Goal: Task Accomplishment & Management: Complete application form

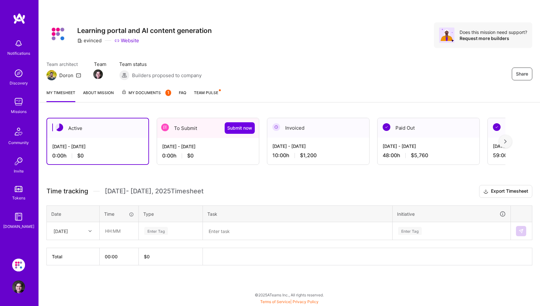
click at [188, 147] on div "[DATE] - [DATE]" at bounding box center [208, 146] width 92 height 7
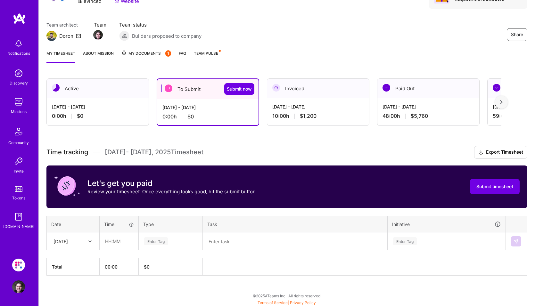
scroll to position [40, 0]
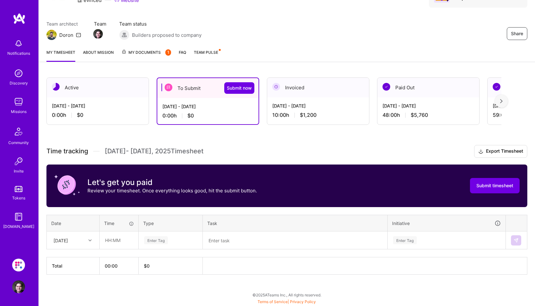
click at [150, 241] on div "Enter Tag" at bounding box center [156, 241] width 24 height 10
click at [223, 283] on div "Active Oct 1 - Oct 15, 2025 0:00 h $0 To Submit Submit now Sep 16 - Sep 30, 202…" at bounding box center [287, 188] width 496 height 236
click at [161, 240] on div "Enter Tag" at bounding box center [156, 241] width 24 height 10
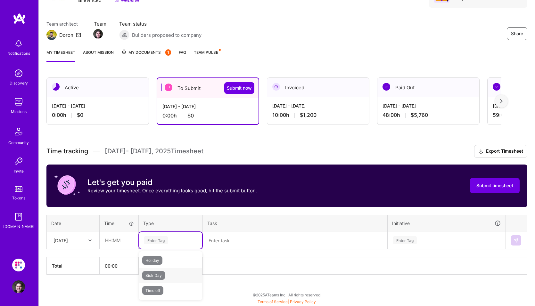
click at [156, 274] on span "Sick Day" at bounding box center [153, 275] width 23 height 9
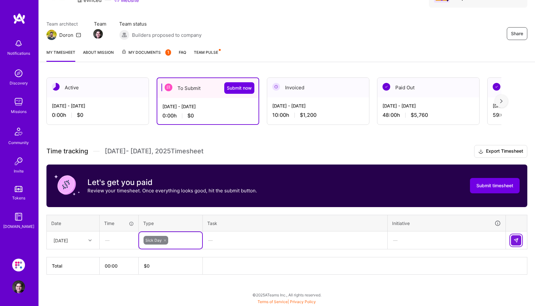
drag, startPoint x: 515, startPoint y: 237, endPoint x: 510, endPoint y: 238, distance: 4.8
click at [515, 237] on button at bounding box center [516, 241] width 10 height 10
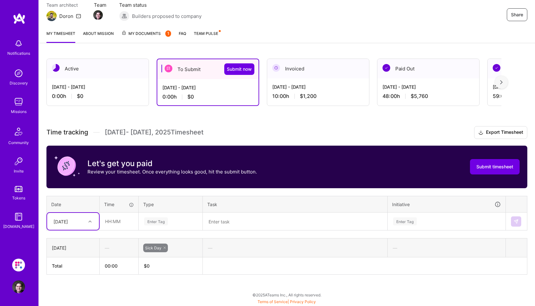
scroll to position [59, 0]
click at [178, 285] on div "Active Oct 1 - Oct 15, 2025 0:00 h $0 To Submit Submit now Sep 16 - Sep 30, 202…" at bounding box center [287, 178] width 496 height 255
click at [130, 236] on div "Time tracking Sep 16 - Sep 30 , 2025 Timesheet Export Timesheet Let's get you p…" at bounding box center [286, 200] width 481 height 149
click at [157, 222] on div "Enter Tag" at bounding box center [156, 222] width 24 height 10
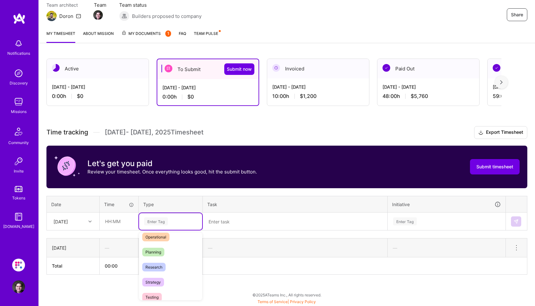
scroll to position [211, 0]
click at [153, 275] on span "Sick Day" at bounding box center [153, 275] width 23 height 9
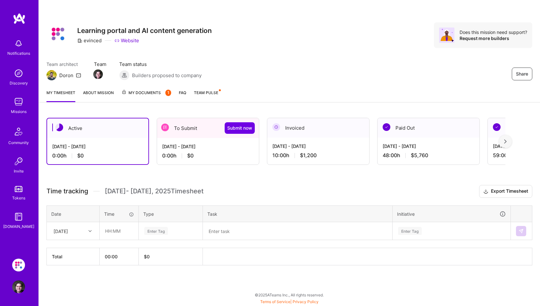
click at [185, 150] on div "[DATE] - [DATE]" at bounding box center [208, 146] width 92 height 7
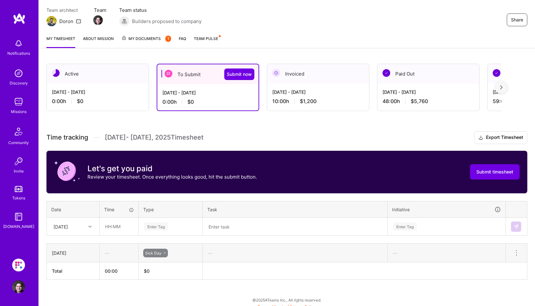
scroll to position [59, 0]
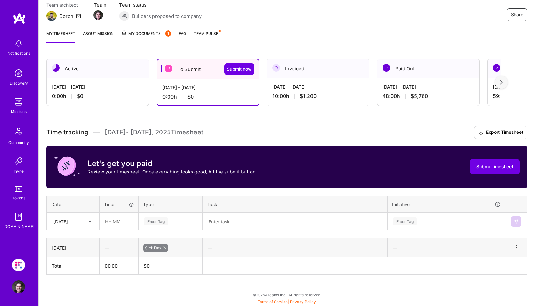
click at [91, 222] on icon at bounding box center [89, 221] width 3 height 3
click at [67, 242] on div "[DATE]" at bounding box center [73, 240] width 52 height 12
click at [163, 220] on div "Enter Tag" at bounding box center [156, 222] width 24 height 10
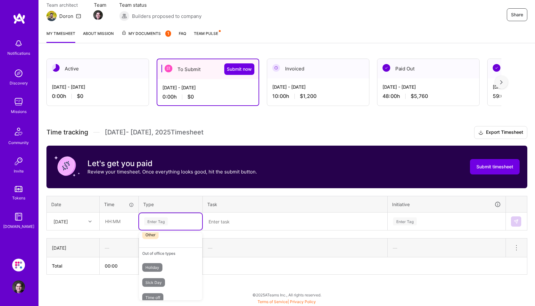
scroll to position [211, 0]
click at [153, 276] on span "Sick Day" at bounding box center [153, 275] width 23 height 9
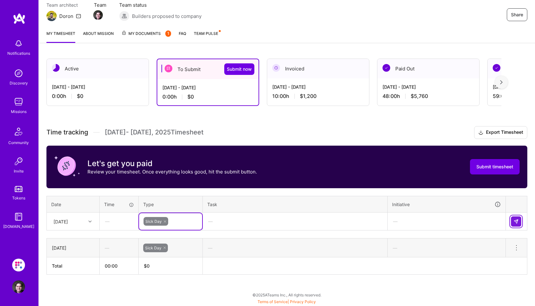
click at [516, 220] on img at bounding box center [516, 221] width 5 height 5
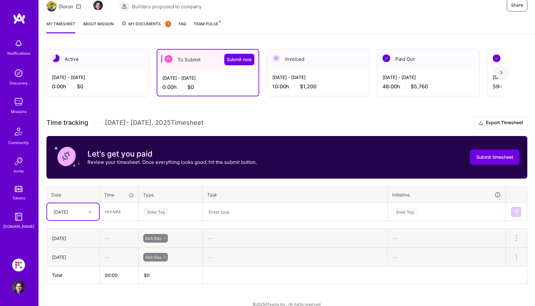
scroll to position [78, 0]
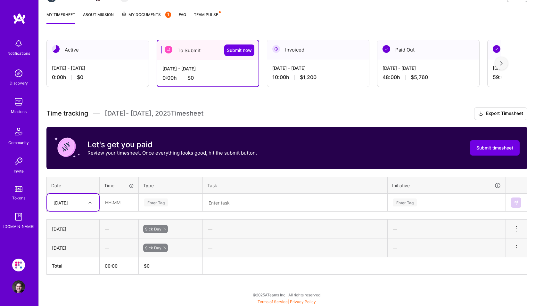
click at [68, 204] on div "[DATE]" at bounding box center [61, 202] width 14 height 7
click at [66, 233] on div "[DATE]" at bounding box center [73, 233] width 52 height 12
click at [176, 208] on div "Enter Tag" at bounding box center [170, 202] width 63 height 17
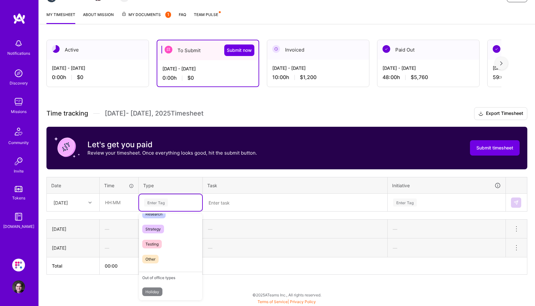
scroll to position [192, 0]
click at [149, 274] on span "Sick Day" at bounding box center [153, 275] width 23 height 9
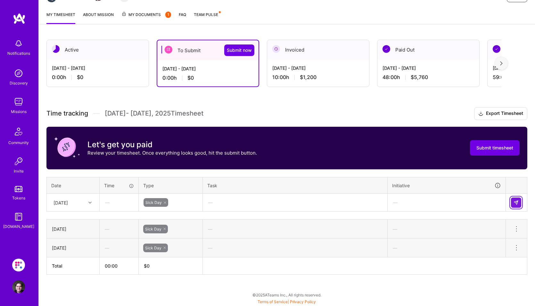
click at [516, 203] on img at bounding box center [516, 202] width 5 height 5
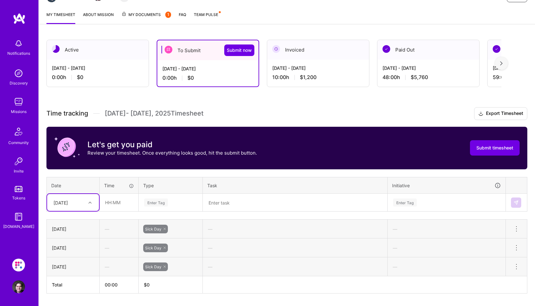
click at [90, 204] on div "[DATE]" at bounding box center [73, 202] width 52 height 17
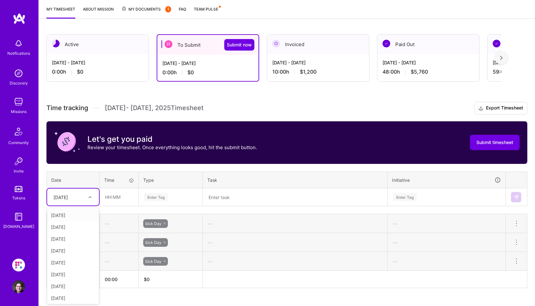
scroll to position [84, 0]
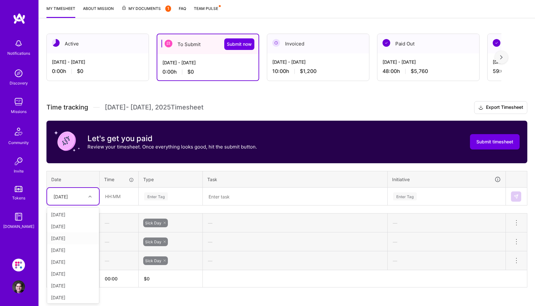
click at [69, 241] on div "[DATE]" at bounding box center [73, 239] width 52 height 12
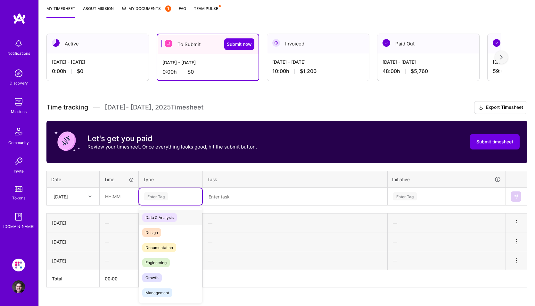
click at [161, 201] on div "Enter Tag" at bounding box center [156, 197] width 24 height 10
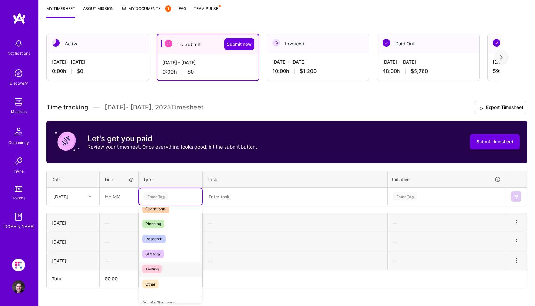
scroll to position [183, 0]
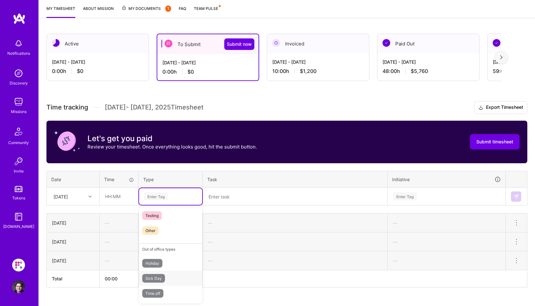
click at [153, 282] on span "Sick Day" at bounding box center [153, 278] width 23 height 9
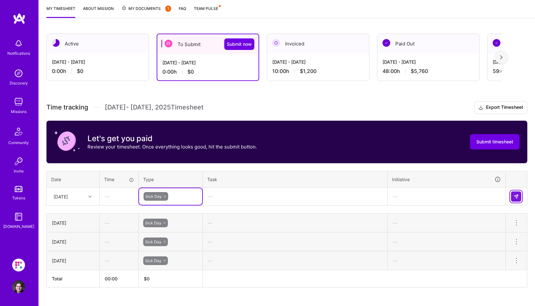
click at [516, 196] on img at bounding box center [516, 196] width 5 height 5
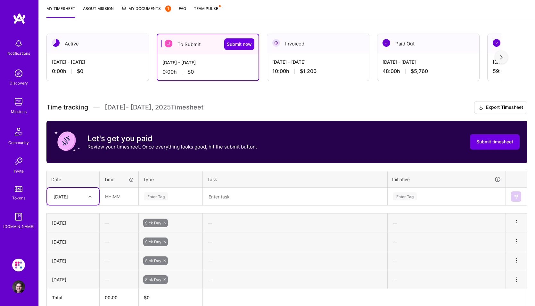
scroll to position [116, 0]
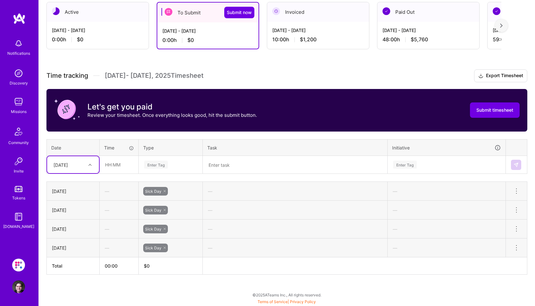
click at [91, 165] on icon at bounding box center [89, 164] width 3 height 3
click at [68, 230] on div "[DATE]" at bounding box center [73, 229] width 52 height 12
click at [79, 164] on div "[DATE]" at bounding box center [68, 165] width 36 height 11
click at [76, 231] on div "[DATE]" at bounding box center [73, 231] width 52 height 12
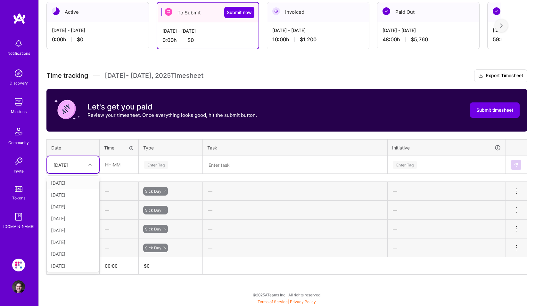
click at [92, 165] on div at bounding box center [91, 165] width 10 height 8
click at [70, 242] on div "[DATE]" at bounding box center [73, 242] width 52 height 12
click at [161, 165] on div "Enter Tag" at bounding box center [156, 165] width 24 height 10
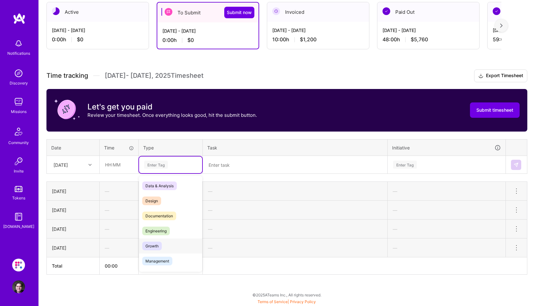
scroll to position [183, 0]
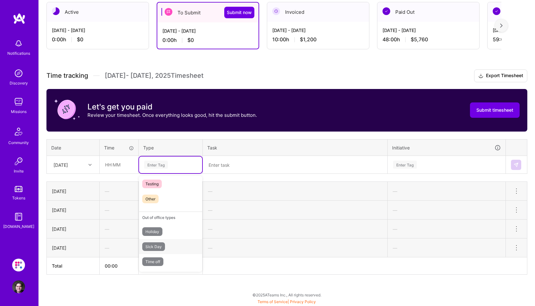
click at [153, 247] on span "Sick Day" at bounding box center [153, 247] width 23 height 9
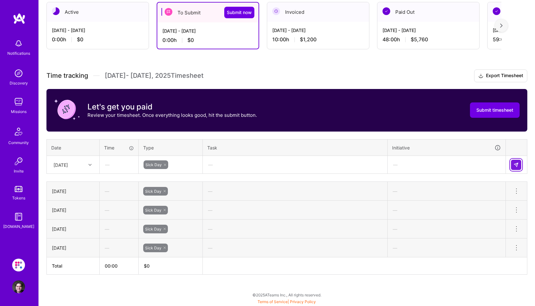
click at [517, 165] on img at bounding box center [516, 164] width 5 height 5
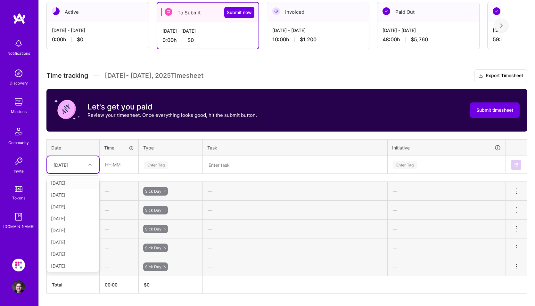
click at [89, 166] on icon at bounding box center [89, 164] width 3 height 3
click at [70, 253] on div "[DATE]" at bounding box center [73, 254] width 52 height 12
click at [168, 166] on div "Enter Tag" at bounding box center [171, 165] width 54 height 8
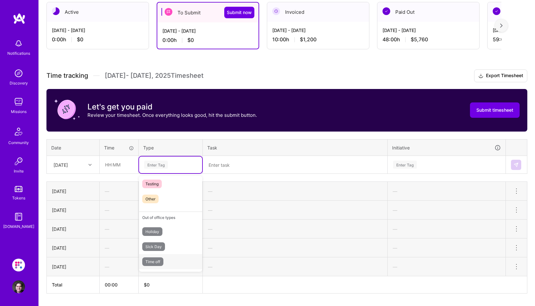
click at [153, 258] on span "Time off" at bounding box center [152, 262] width 21 height 9
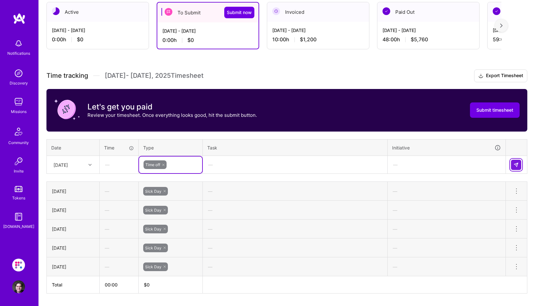
click at [517, 165] on img at bounding box center [516, 164] width 5 height 5
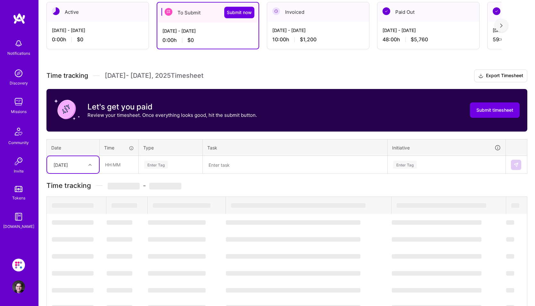
click at [68, 166] on div "[DATE]" at bounding box center [61, 164] width 14 height 7
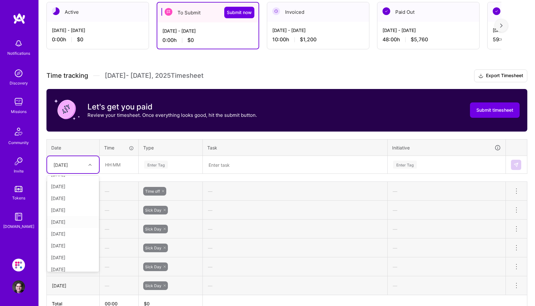
scroll to position [72, 0]
click at [69, 193] on div "[DATE]" at bounding box center [73, 194] width 52 height 12
click at [155, 165] on div "Enter Tag" at bounding box center [156, 165] width 24 height 10
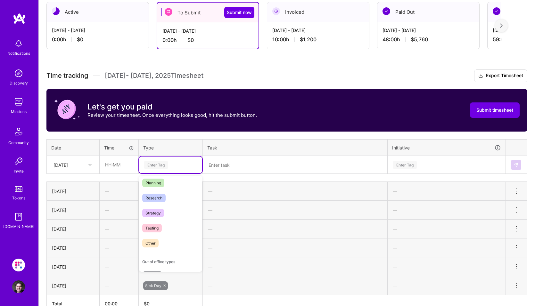
scroll to position [183, 0]
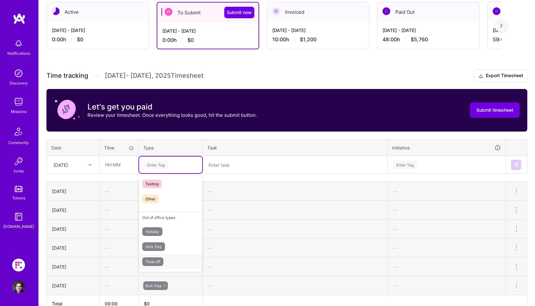
click at [154, 262] on span "Time off" at bounding box center [152, 262] width 21 height 9
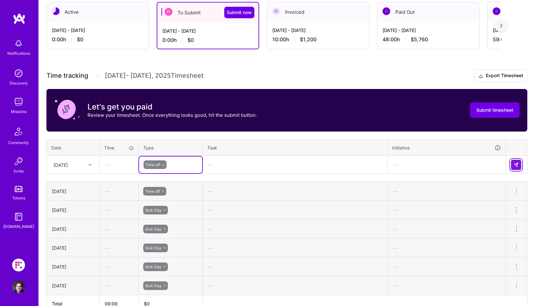
click at [516, 167] on img at bounding box center [516, 164] width 5 height 5
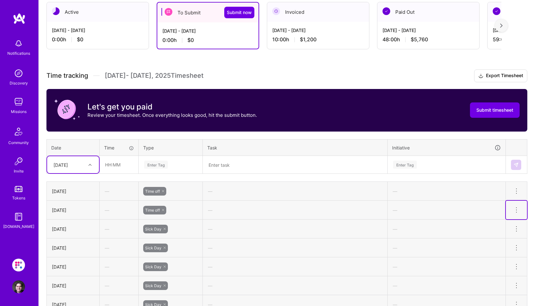
click at [514, 209] on icon at bounding box center [517, 210] width 8 height 8
click at [504, 222] on button "Delete row" at bounding box center [500, 221] width 33 height 16
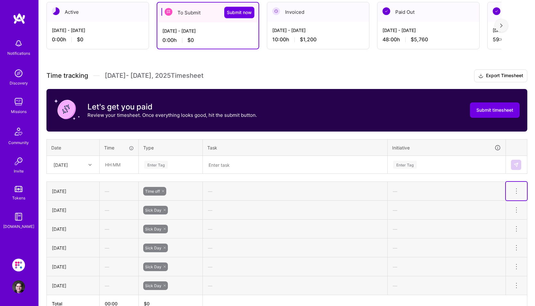
click at [515, 192] on icon at bounding box center [517, 191] width 8 height 8
click at [502, 202] on button "Delete row" at bounding box center [500, 202] width 33 height 16
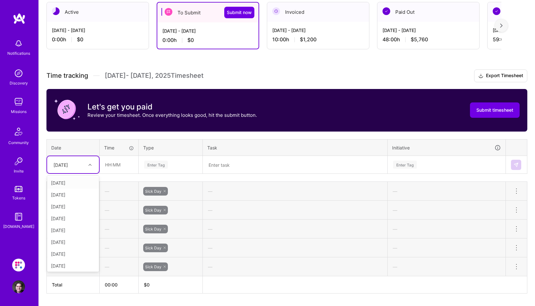
click at [68, 165] on div "[DATE]" at bounding box center [61, 164] width 14 height 7
click at [70, 265] on div "[DATE]" at bounding box center [73, 266] width 52 height 12
click at [163, 165] on div "Enter Tag" at bounding box center [156, 165] width 24 height 10
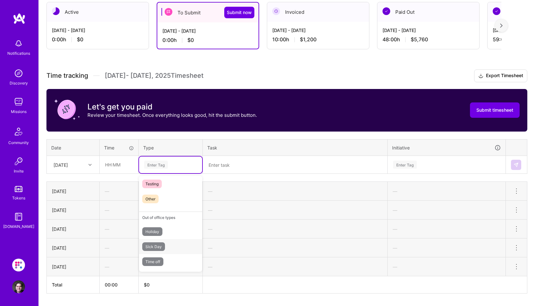
click at [154, 248] on span "Sick Day" at bounding box center [153, 247] width 23 height 9
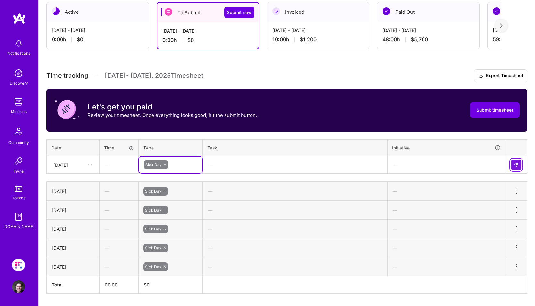
click at [515, 166] on img at bounding box center [516, 164] width 5 height 5
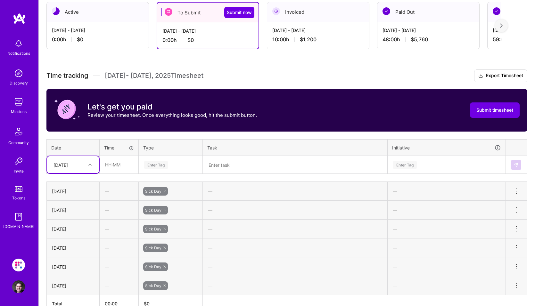
click at [81, 167] on div "[DATE]" at bounding box center [68, 165] width 36 height 11
click at [72, 266] on div "[DATE]" at bounding box center [73, 266] width 52 height 12
click at [164, 165] on div "Enter Tag" at bounding box center [156, 165] width 24 height 10
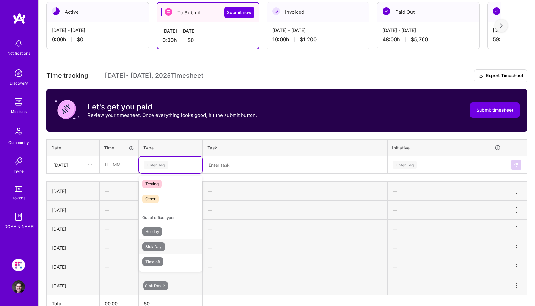
click at [153, 248] on span "Sick Day" at bounding box center [153, 247] width 23 height 9
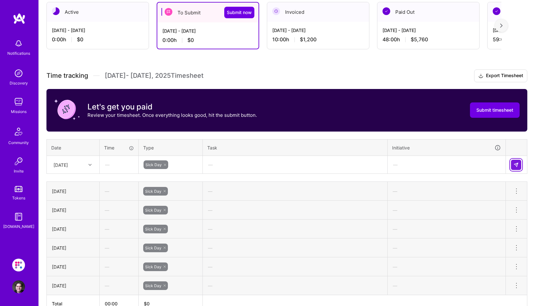
click at [516, 164] on img at bounding box center [516, 164] width 5 height 5
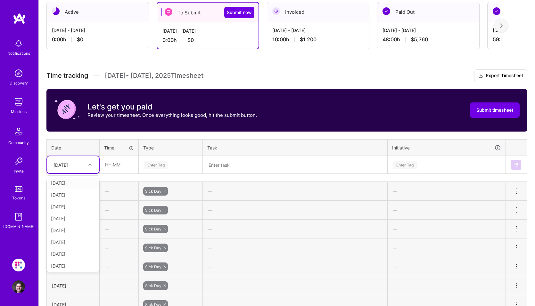
click at [84, 167] on div "[DATE]" at bounding box center [68, 165] width 36 height 11
click at [69, 205] on div "[DATE]" at bounding box center [73, 206] width 52 height 12
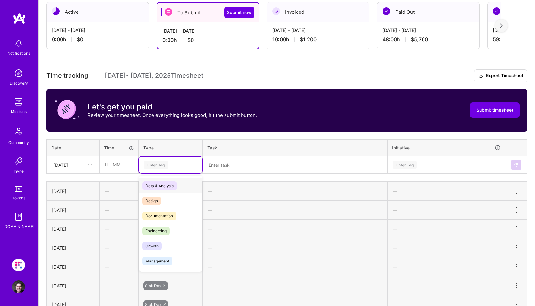
click at [161, 165] on div "Enter Tag" at bounding box center [156, 165] width 24 height 10
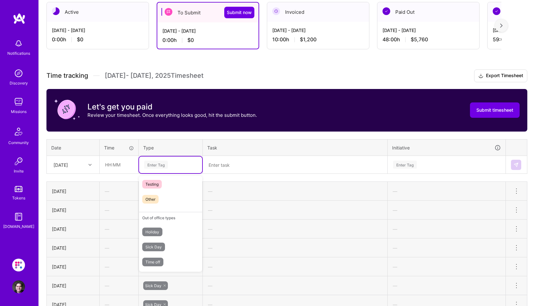
scroll to position [183, 0]
click at [155, 248] on span "Sick Day" at bounding box center [153, 247] width 23 height 9
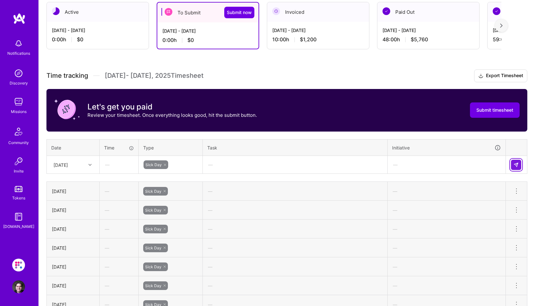
click at [515, 165] on img at bounding box center [516, 164] width 5 height 5
click at [87, 166] on div at bounding box center [91, 165] width 10 height 8
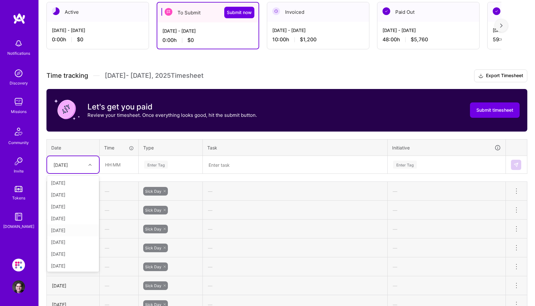
scroll to position [72, 0]
click at [67, 217] on div "[DATE]" at bounding box center [73, 217] width 52 height 12
click at [162, 166] on div "Enter Tag" at bounding box center [156, 165] width 24 height 10
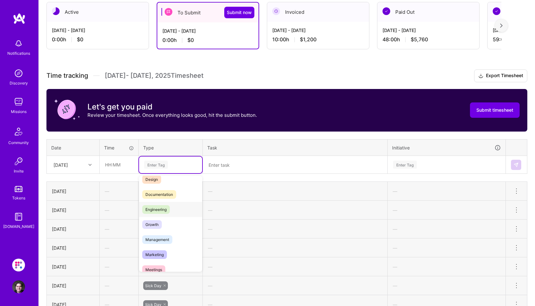
scroll to position [183, 0]
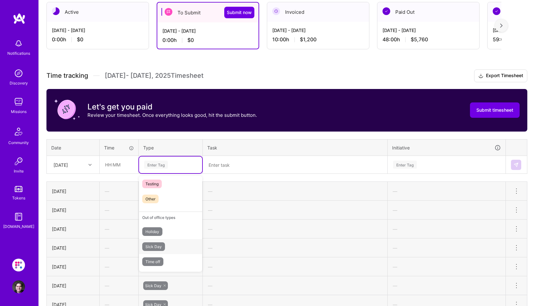
click at [155, 248] on span "Sick Day" at bounding box center [153, 247] width 23 height 9
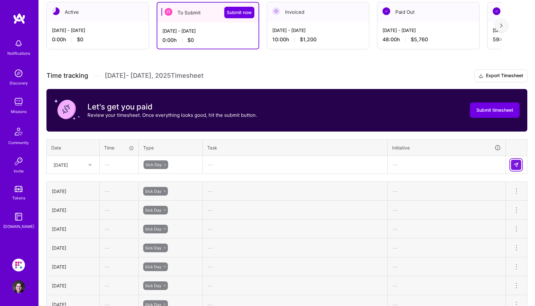
click at [515, 166] on img at bounding box center [516, 164] width 5 height 5
click at [88, 165] on div at bounding box center [91, 165] width 10 height 8
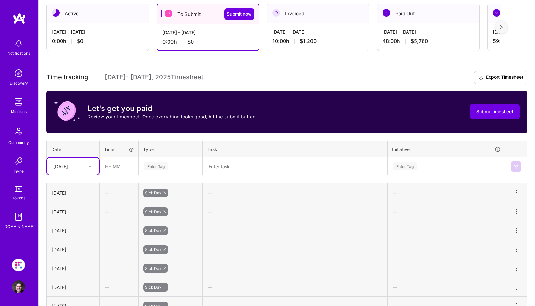
scroll to position [82, 0]
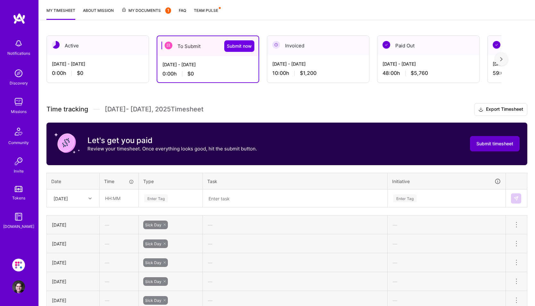
click at [492, 145] on span "Submit timesheet" at bounding box center [494, 144] width 37 height 6
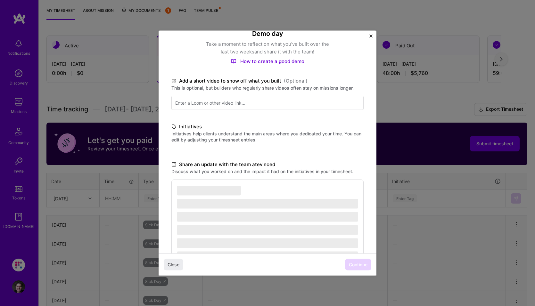
scroll to position [87, 0]
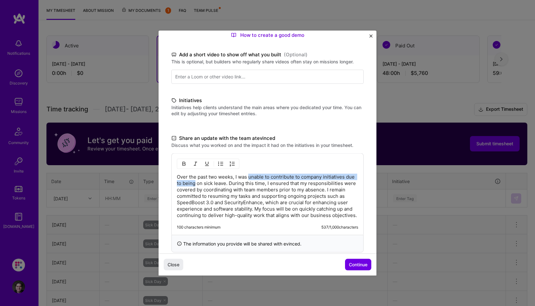
drag, startPoint x: 250, startPoint y: 177, endPoint x: 205, endPoint y: 186, distance: 45.7
click at [205, 186] on p "Over the past two weeks, I was unable to contribute to company initiatives due …" at bounding box center [267, 196] width 181 height 45
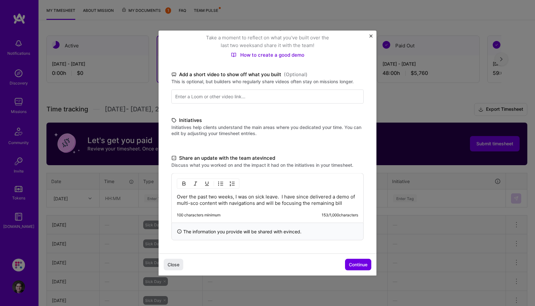
scroll to position [73, 0]
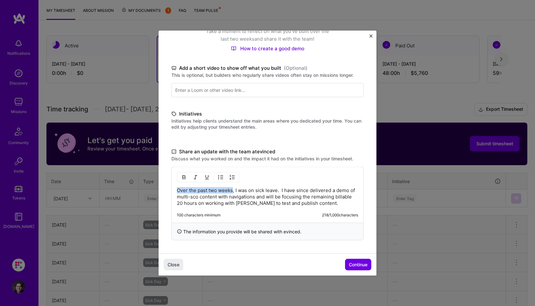
drag, startPoint x: 233, startPoint y: 192, endPoint x: 164, endPoint y: 190, distance: 68.9
click at [165, 190] on div "Demo day Take a moment to reflect on what you've built over the last two weeks …" at bounding box center [268, 105] width 218 height 296
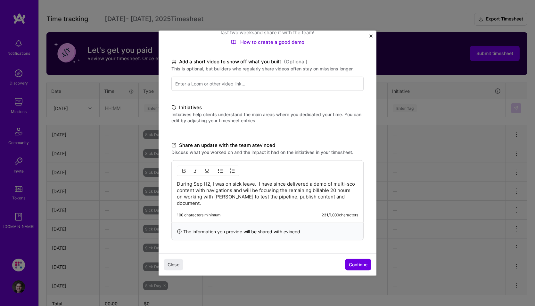
scroll to position [178, 0]
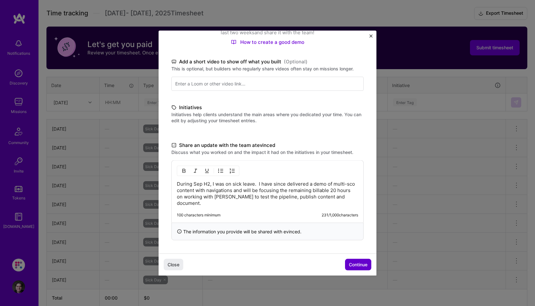
click at [353, 263] on span "Continue" at bounding box center [358, 264] width 19 height 6
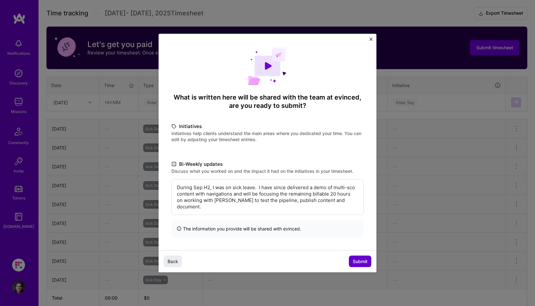
scroll to position [0, 0]
click at [365, 261] on span "Submit" at bounding box center [360, 261] width 15 height 6
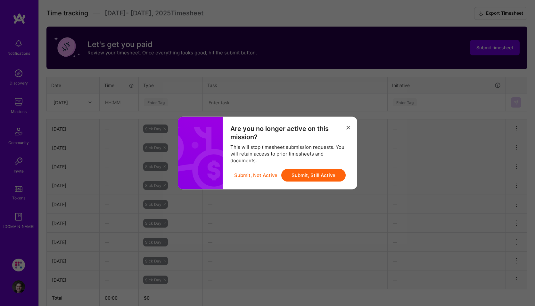
click at [317, 177] on button "Submit, Still Active" at bounding box center [313, 175] width 64 height 13
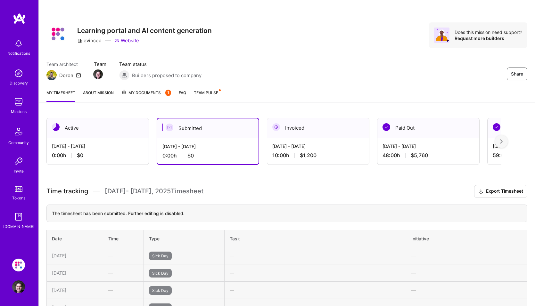
click at [142, 97] on link "My Documents 1" at bounding box center [146, 95] width 50 height 13
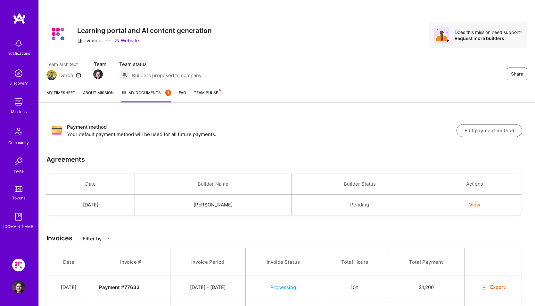
click at [67, 98] on link "My timesheet" at bounding box center [60, 95] width 29 height 13
